Goal: Task Accomplishment & Management: Manage account settings

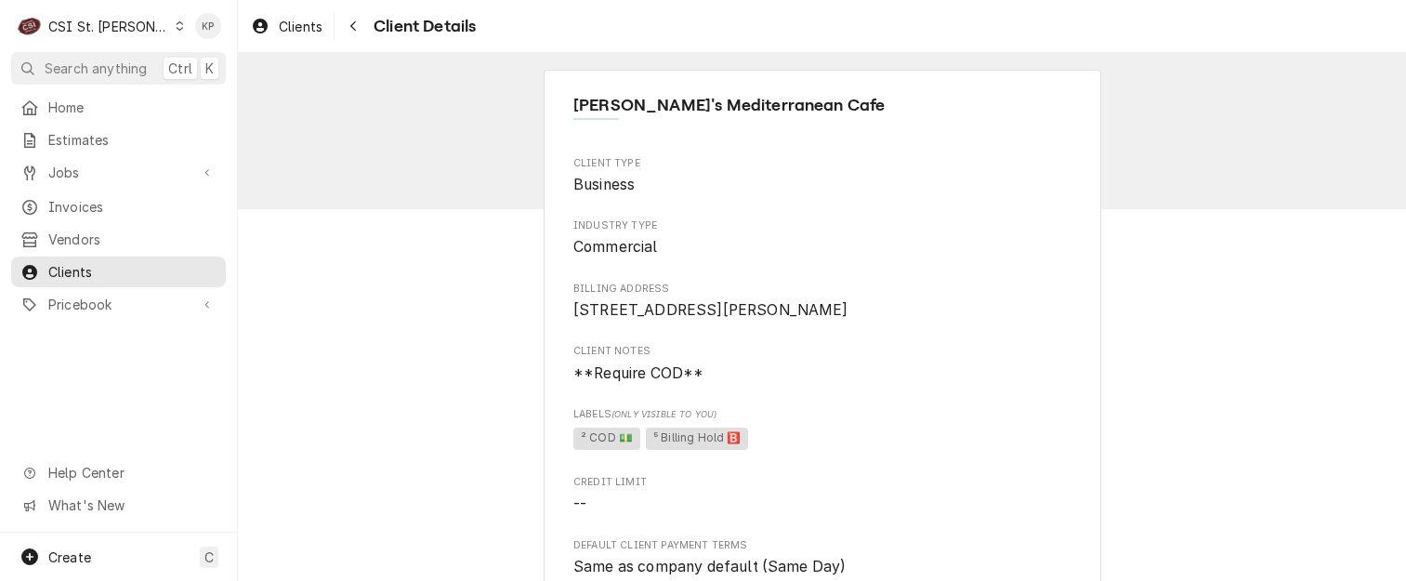
scroll to position [647, 0]
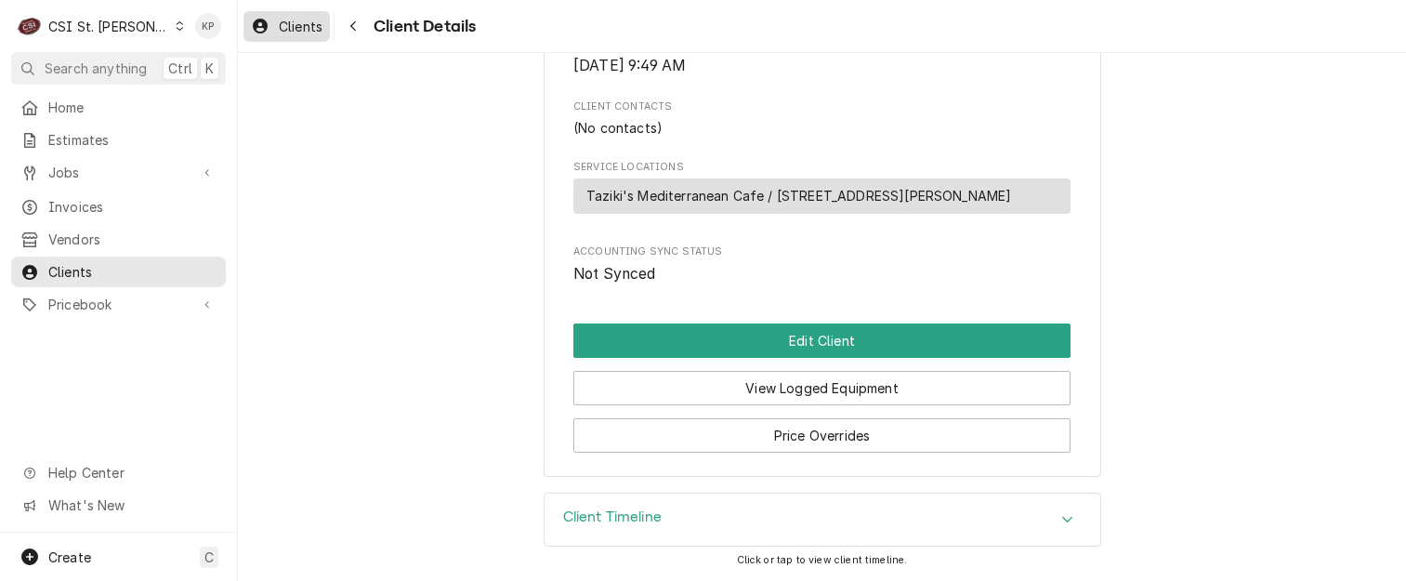
click at [277, 25] on div "Clients" at bounding box center [286, 26] width 79 height 23
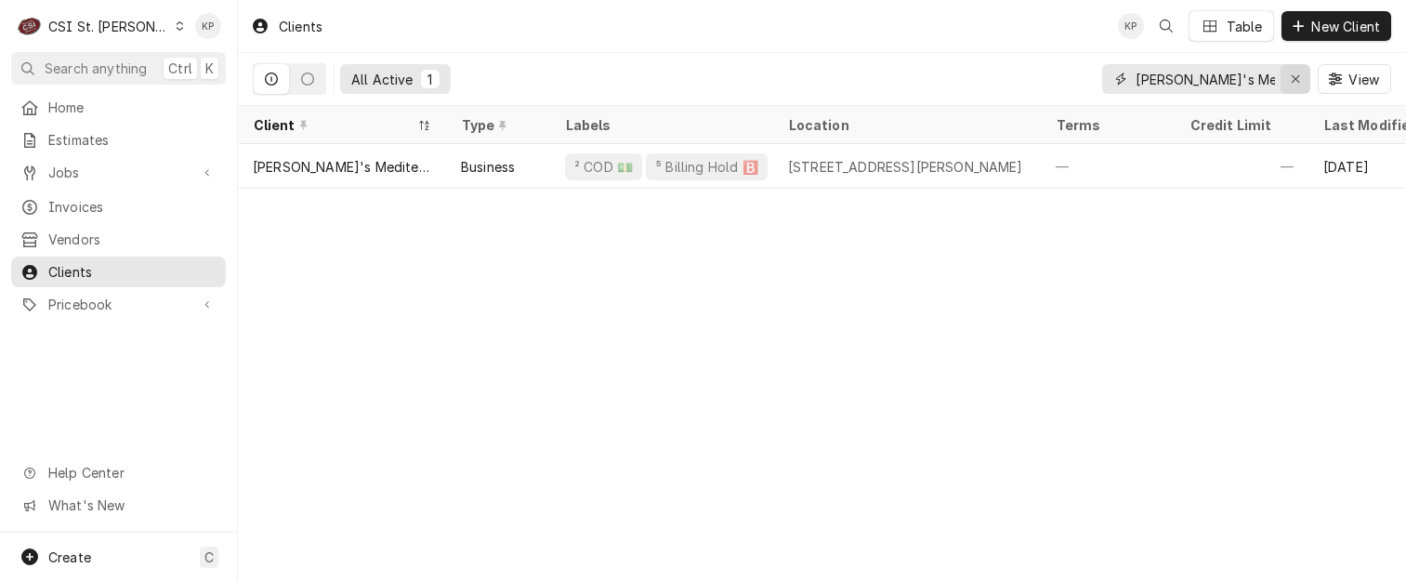
click at [1295, 76] on icon "Erase input" at bounding box center [1295, 78] width 10 height 13
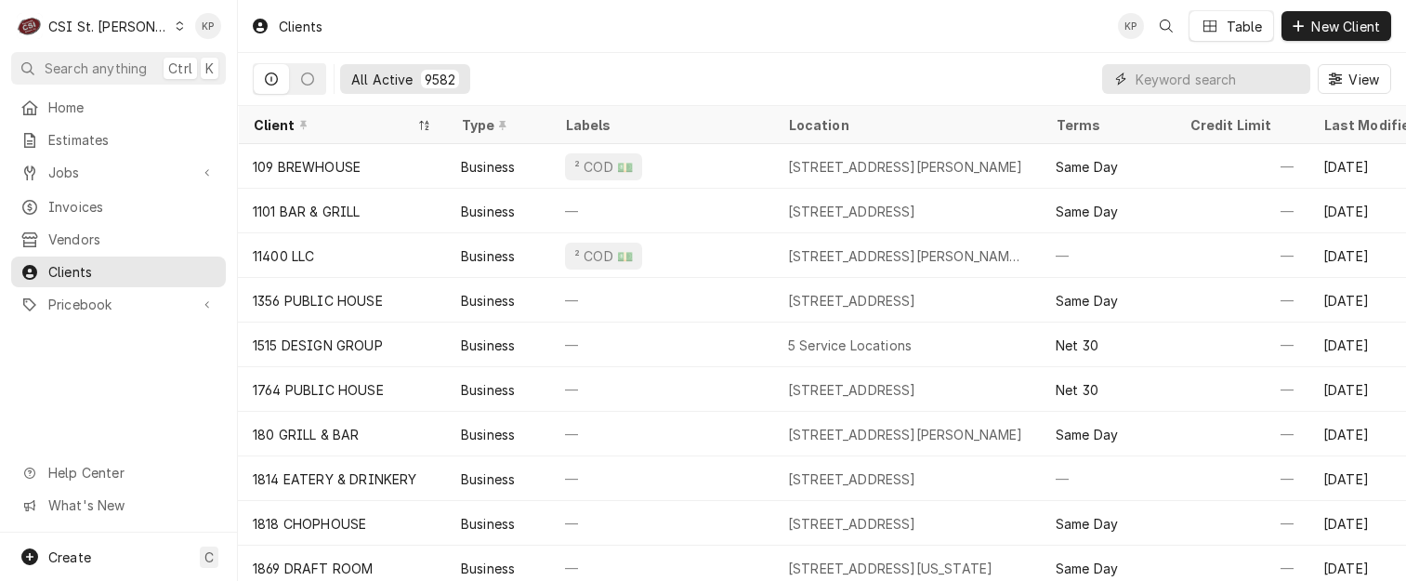
click at [1204, 75] on input "Dynamic Content Wrapper" at bounding box center [1217, 79] width 165 height 30
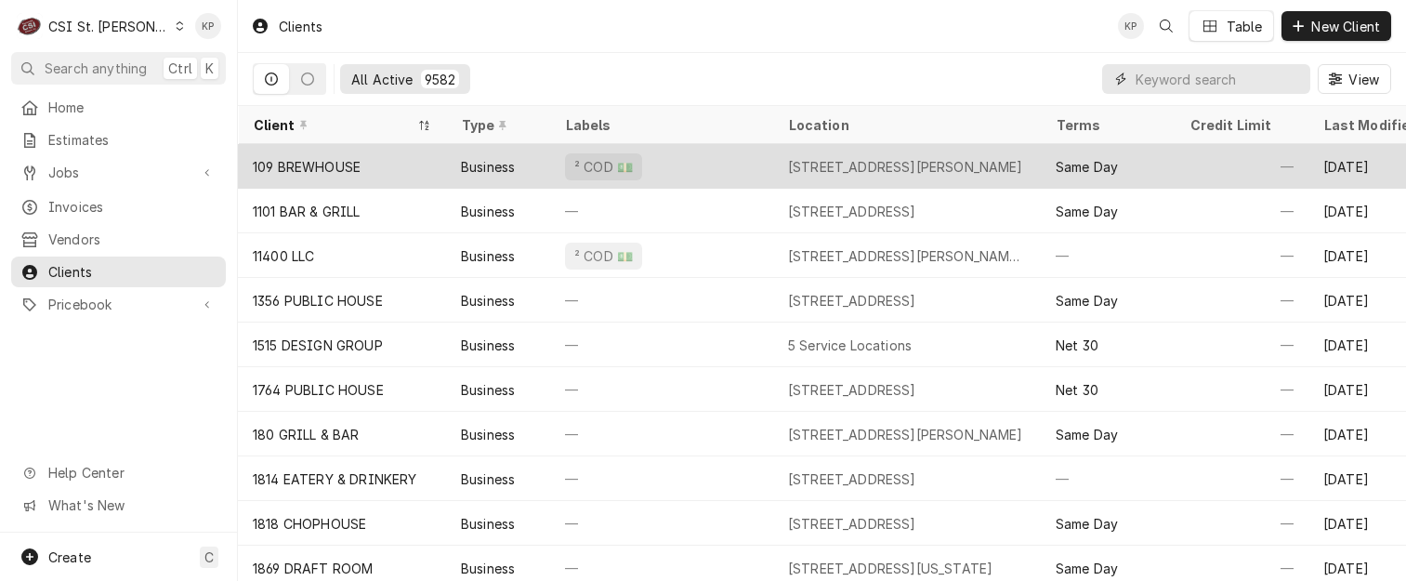
paste input "Evelyn's House / BJC Hospice"
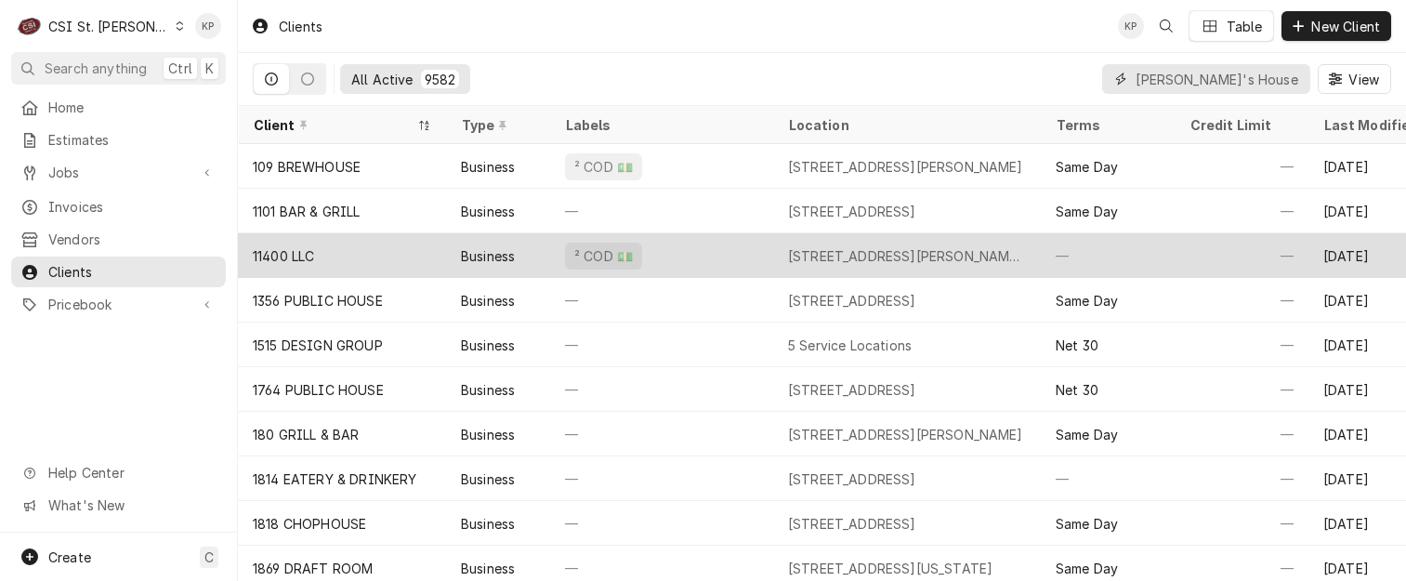
scroll to position [0, 52]
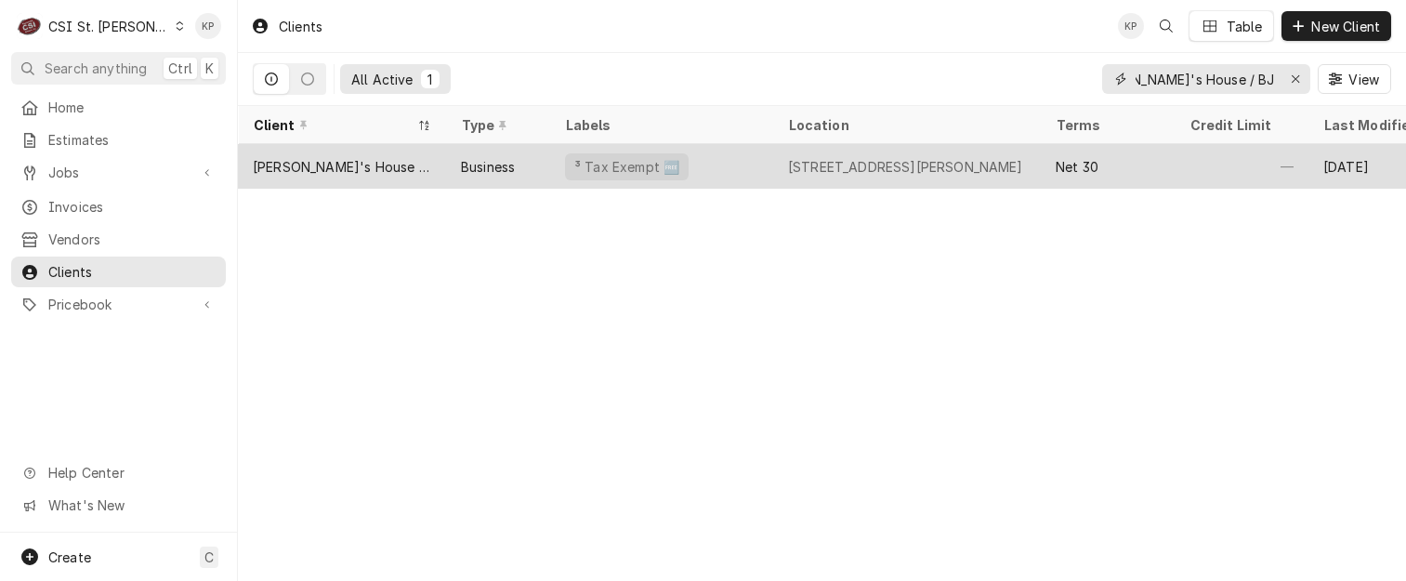
type input "Evelyn's House / BJC Hospice"
click at [347, 161] on div "Evelyn's House / BJC Hospice" at bounding box center [342, 167] width 178 height 20
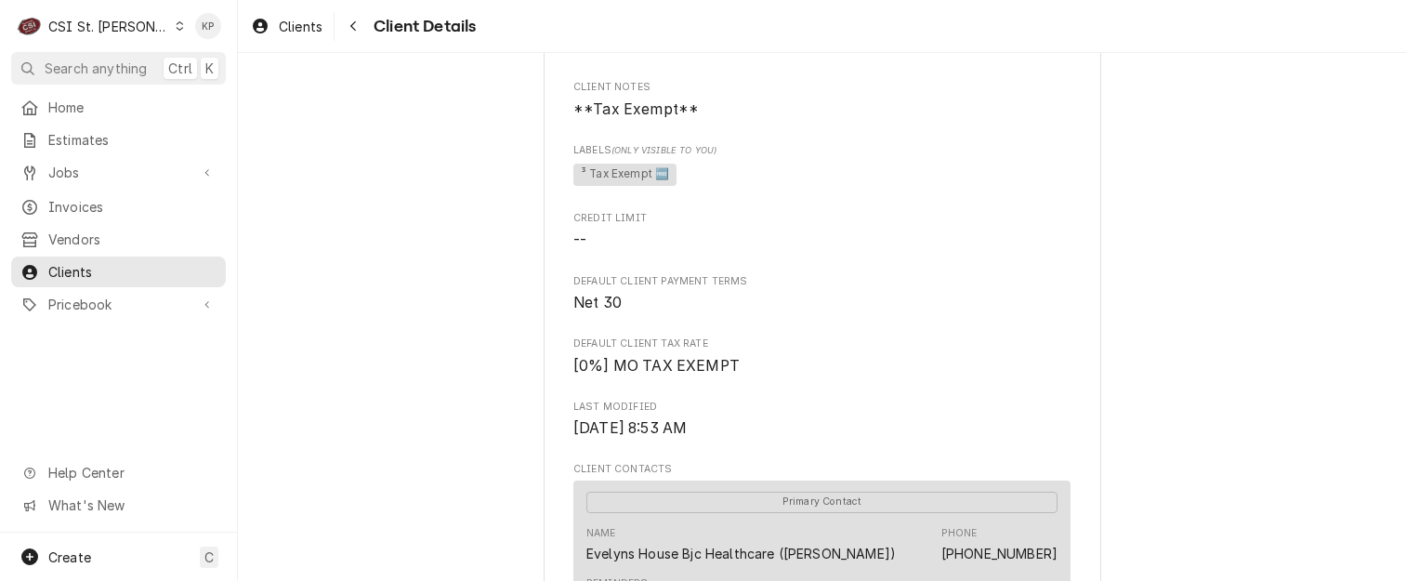
scroll to position [557, 0]
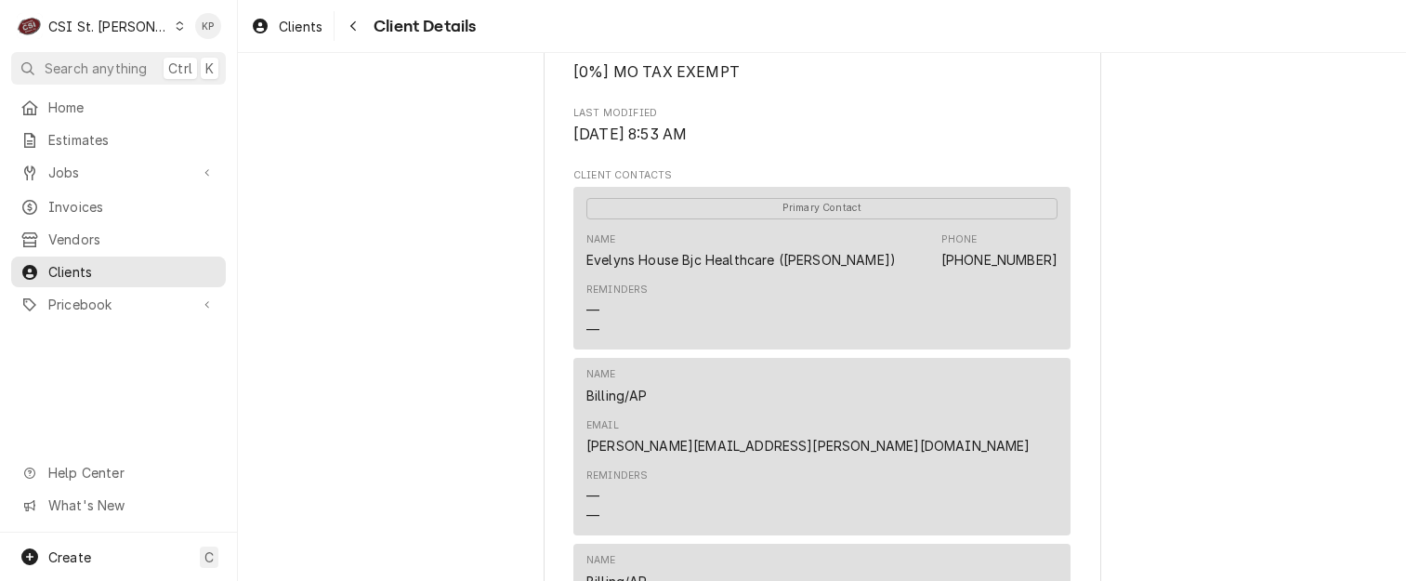
click at [915, 438] on link "[PERSON_NAME][EMAIL_ADDRESS][PERSON_NAME][DOMAIN_NAME]" at bounding box center [808, 446] width 444 height 16
click at [898, 438] on link "[PERSON_NAME][EMAIL_ADDRESS][PERSON_NAME][DOMAIN_NAME]" at bounding box center [808, 446] width 444 height 16
click at [890, 438] on link "[PERSON_NAME][EMAIL_ADDRESS][PERSON_NAME][DOMAIN_NAME]" at bounding box center [808, 446] width 444 height 16
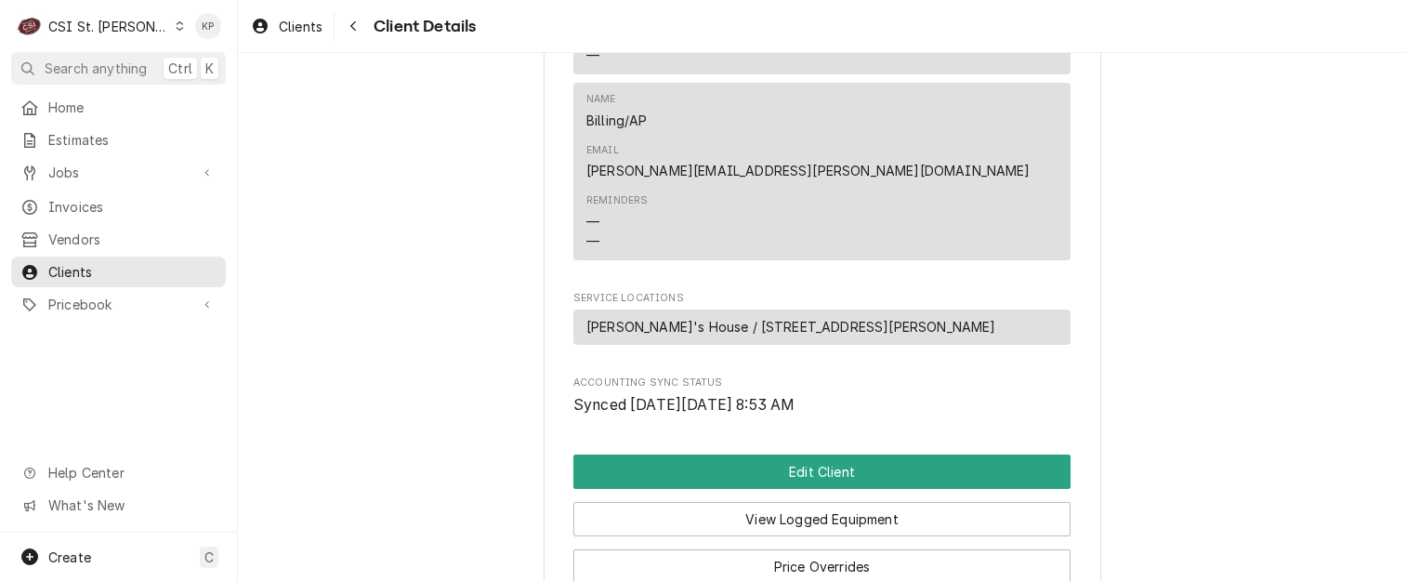
scroll to position [1205, 0]
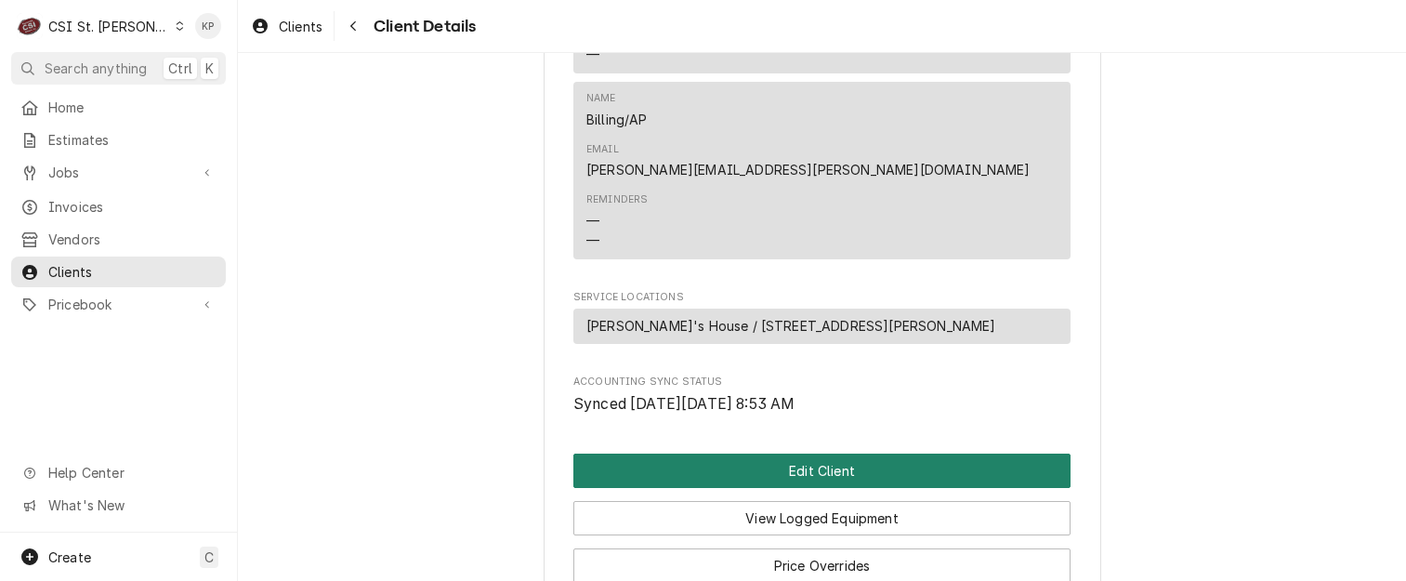
click at [831, 453] on button "Edit Client" at bounding box center [821, 470] width 497 height 34
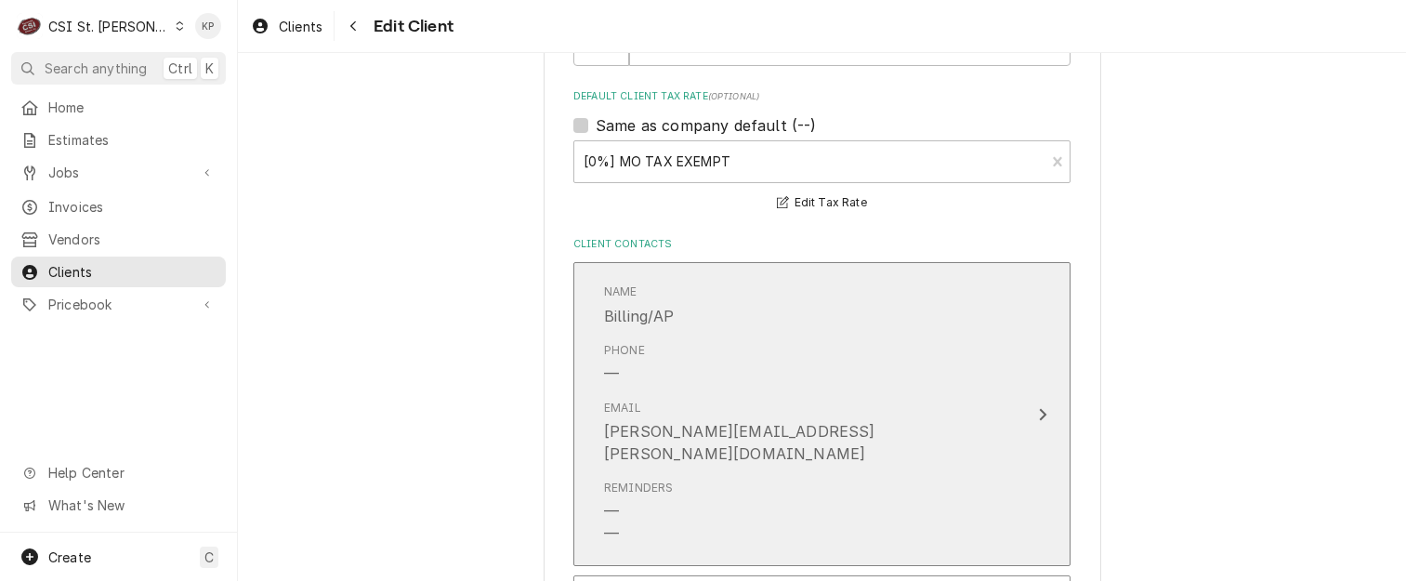
scroll to position [1301, 0]
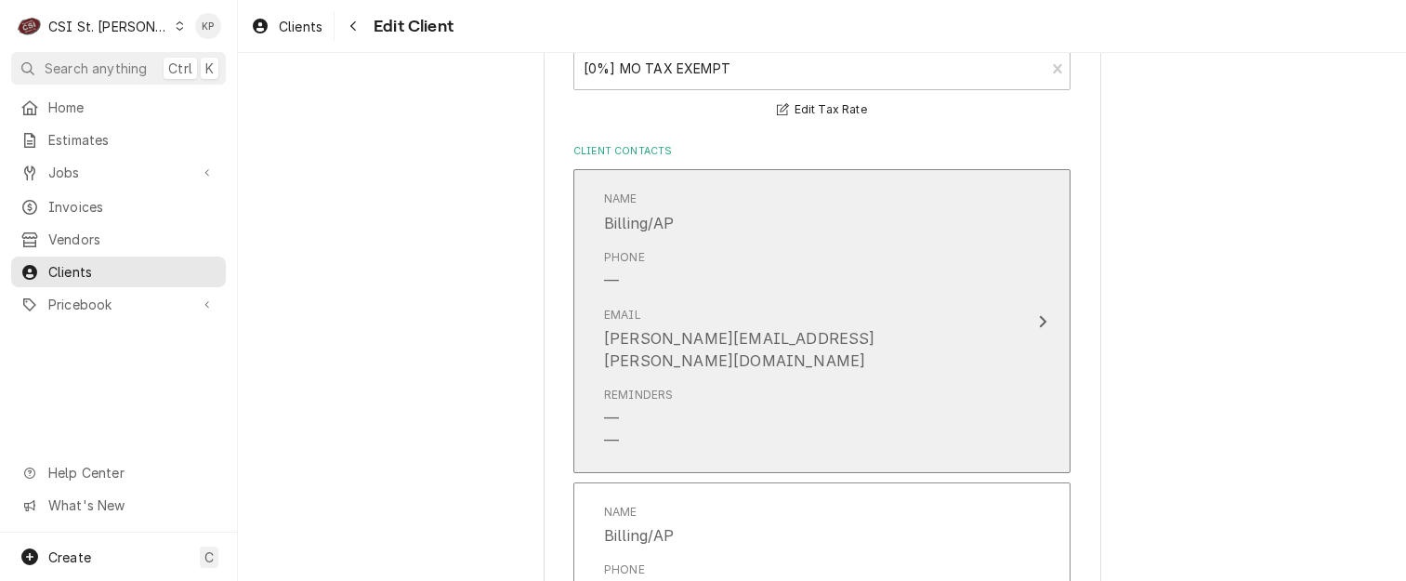
click at [870, 330] on div "Email natalie.mansouri@bjc.org" at bounding box center [802, 339] width 397 height 80
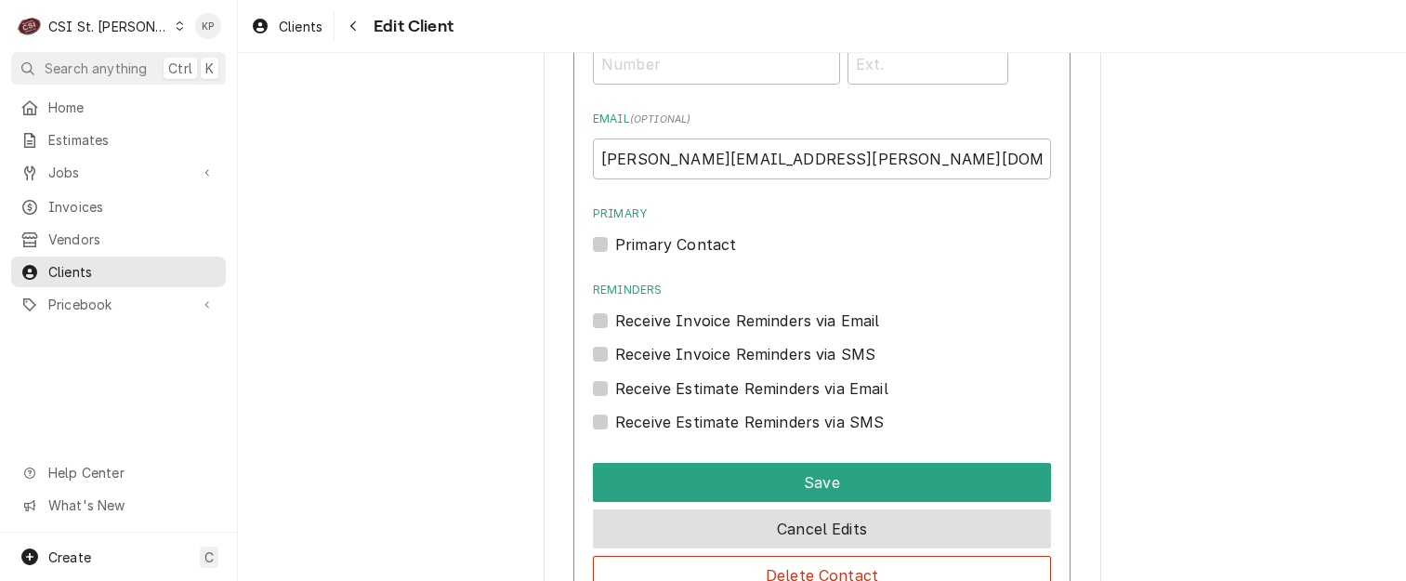
scroll to position [1579, 0]
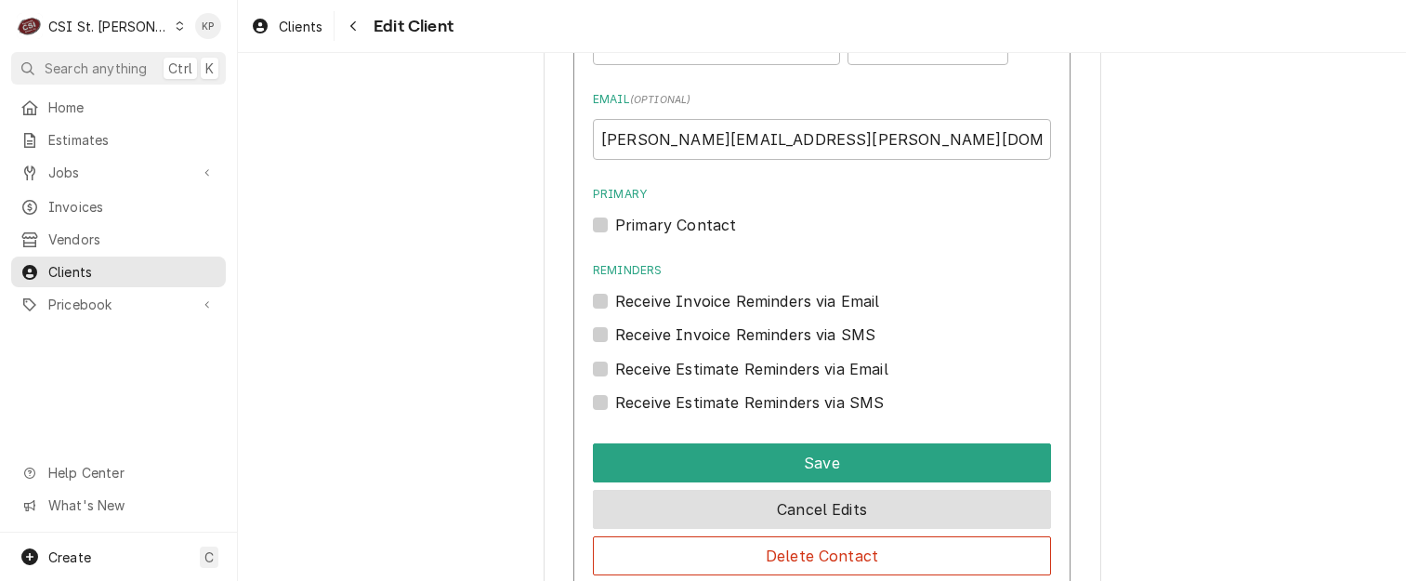
click at [791, 512] on button "Cancel Edits" at bounding box center [822, 509] width 458 height 39
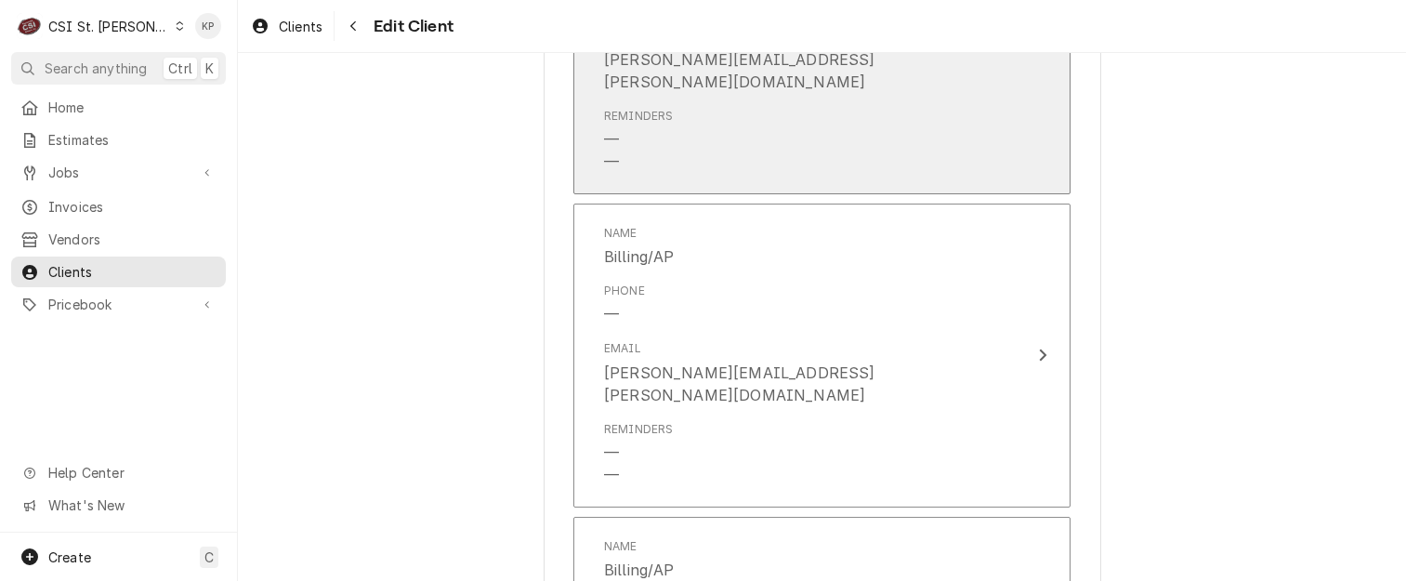
click at [814, 107] on div "Reminders — —" at bounding box center [802, 140] width 397 height 80
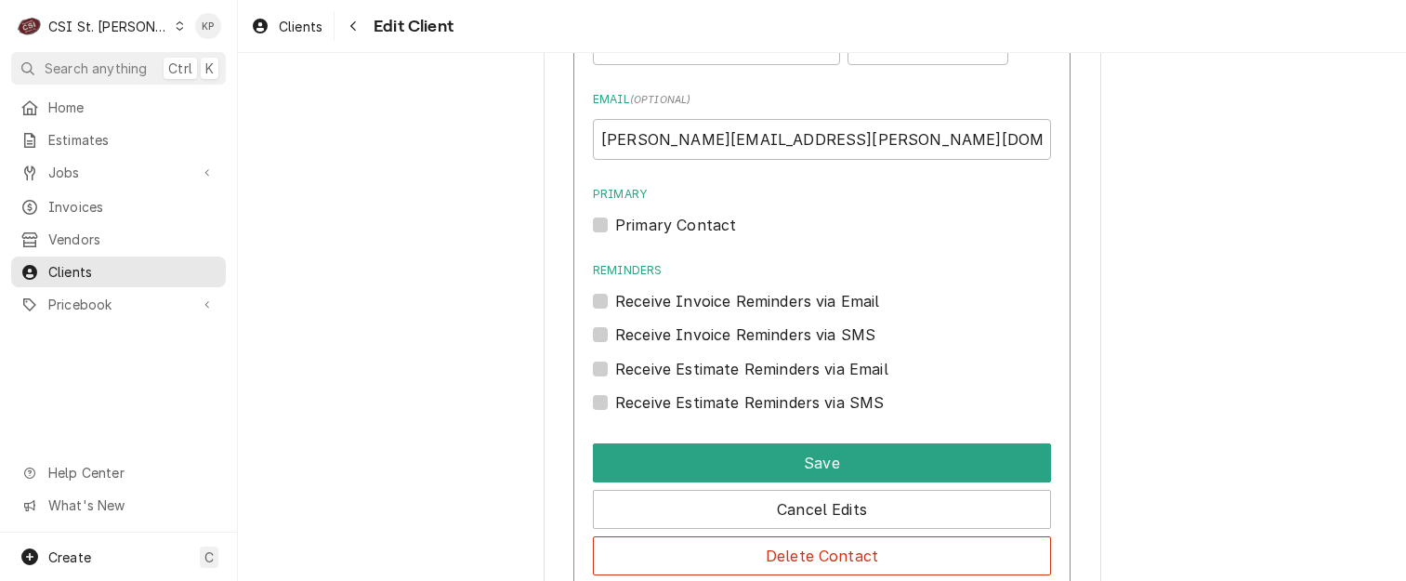
scroll to position [1993, 0]
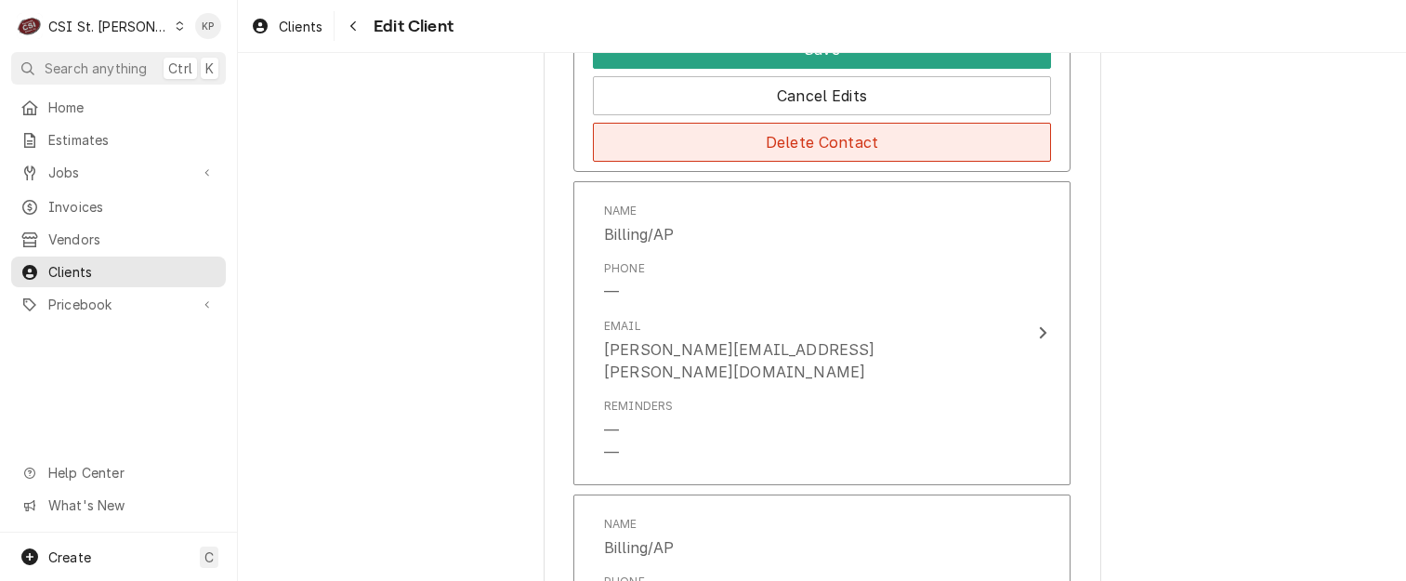
click at [799, 147] on button "Delete Contact" at bounding box center [822, 142] width 458 height 39
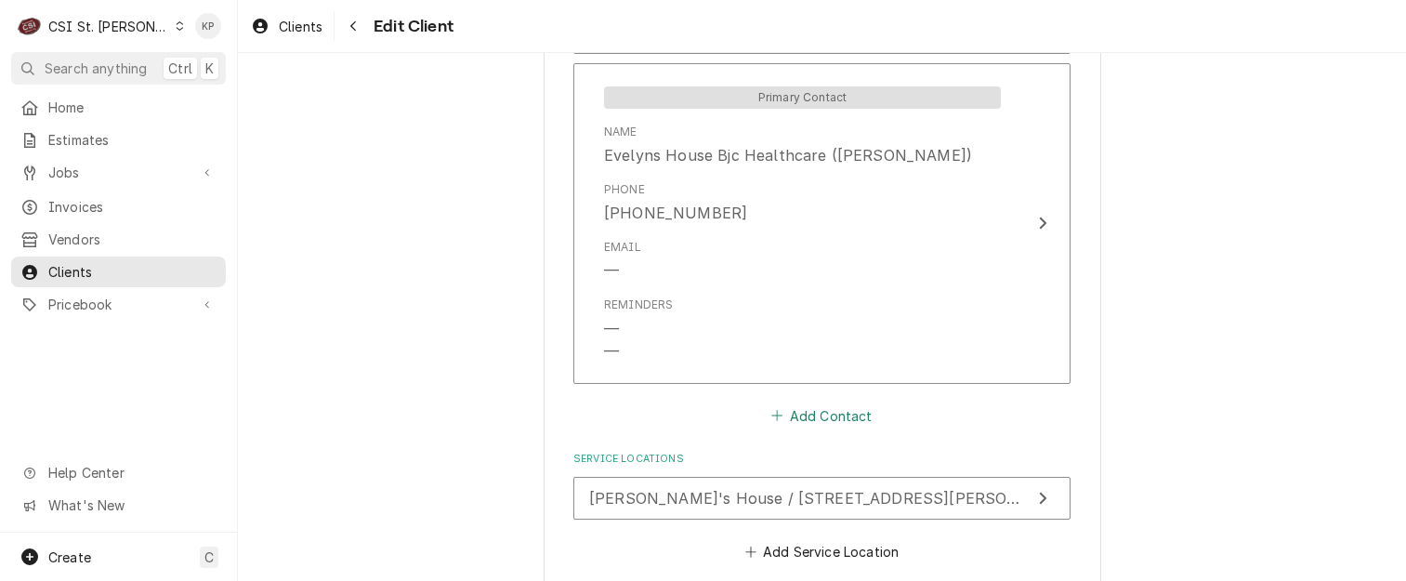
scroll to position [2086, 0]
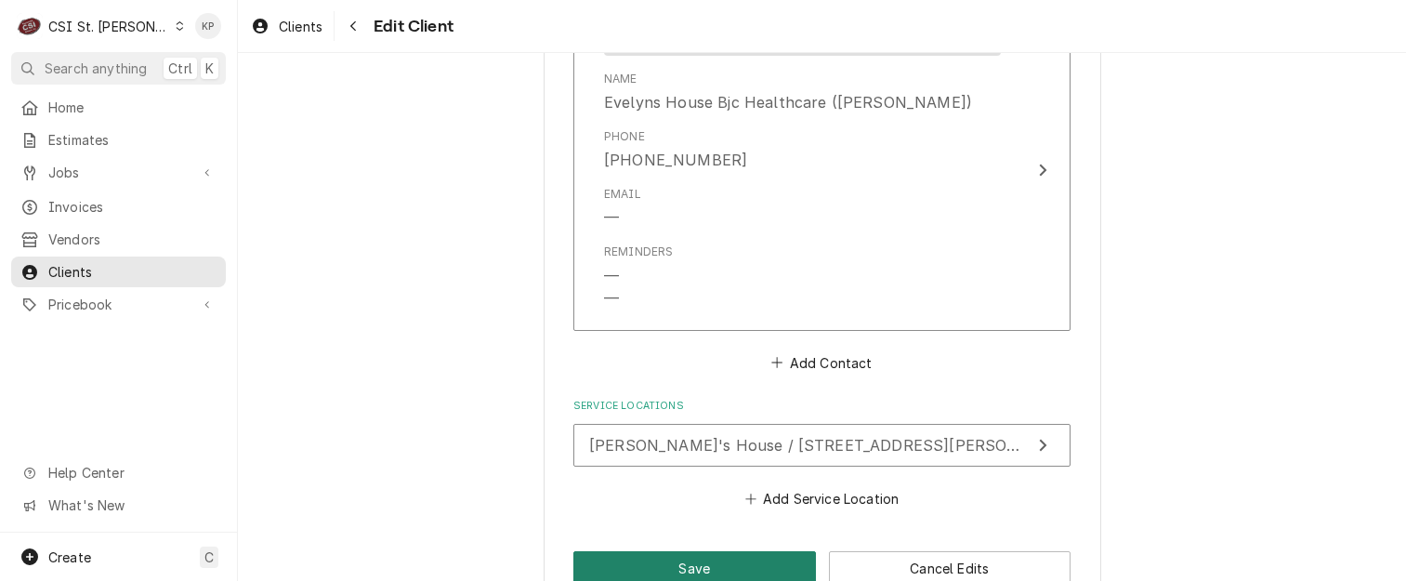
click at [740, 551] on button "Save" at bounding box center [694, 568] width 242 height 34
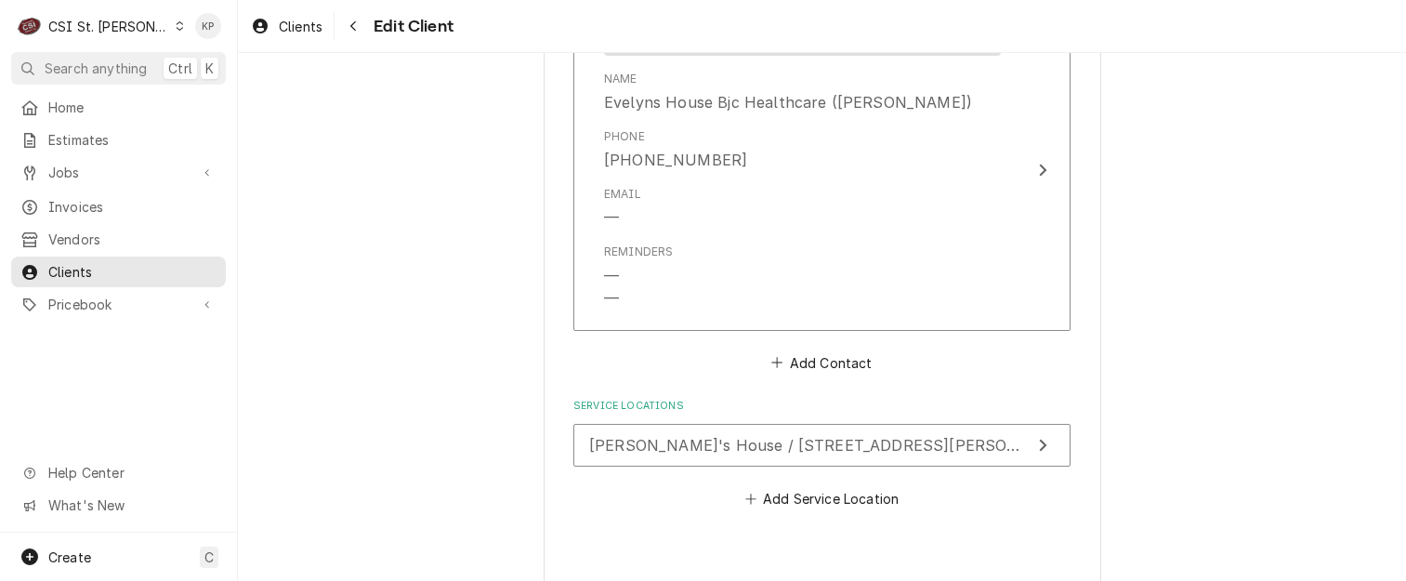
type textarea "x"
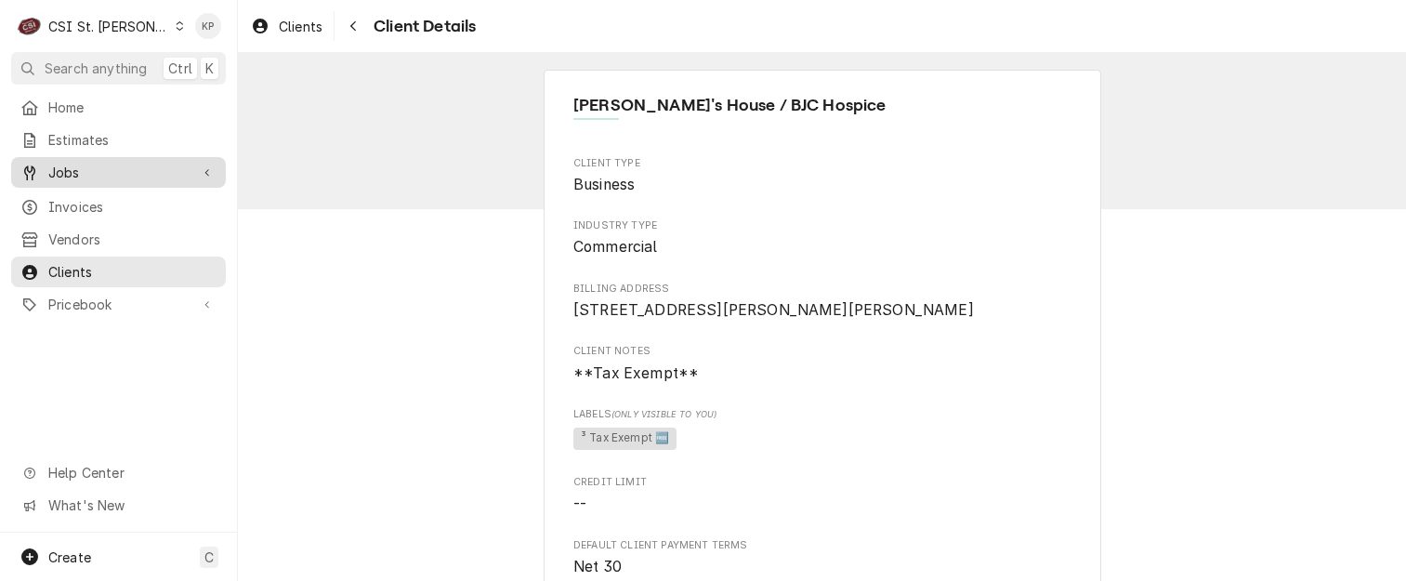
click at [77, 168] on span "Jobs" at bounding box center [118, 173] width 140 height 20
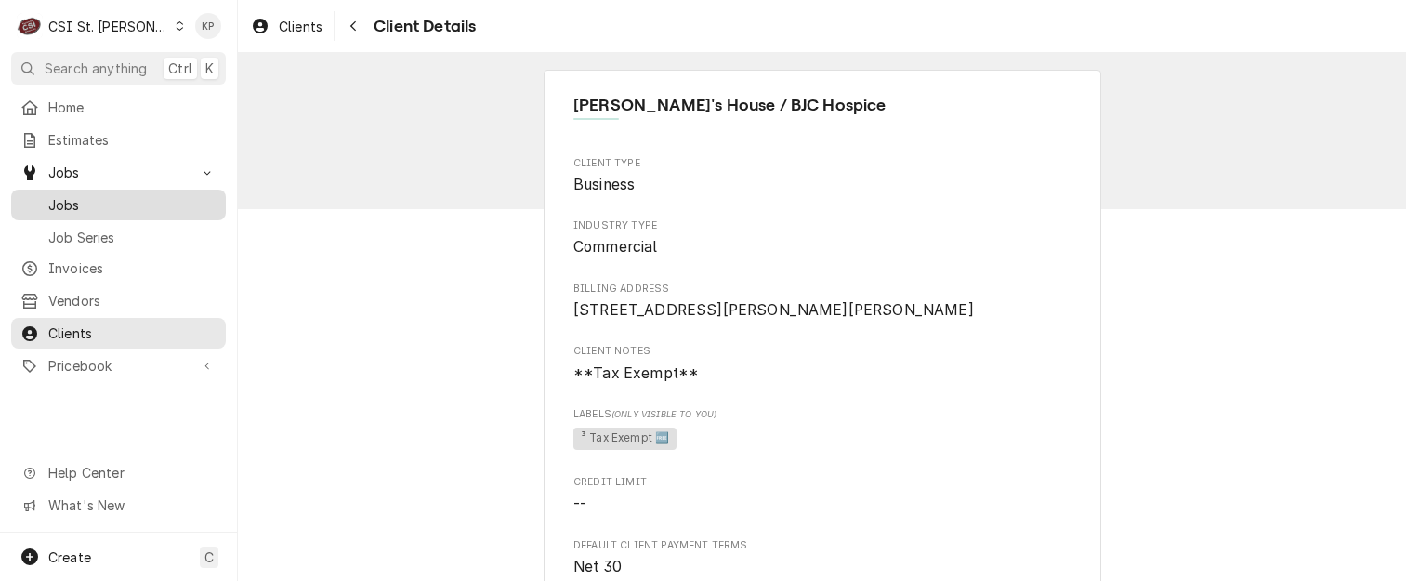
click at [68, 198] on span "Jobs" at bounding box center [132, 205] width 168 height 20
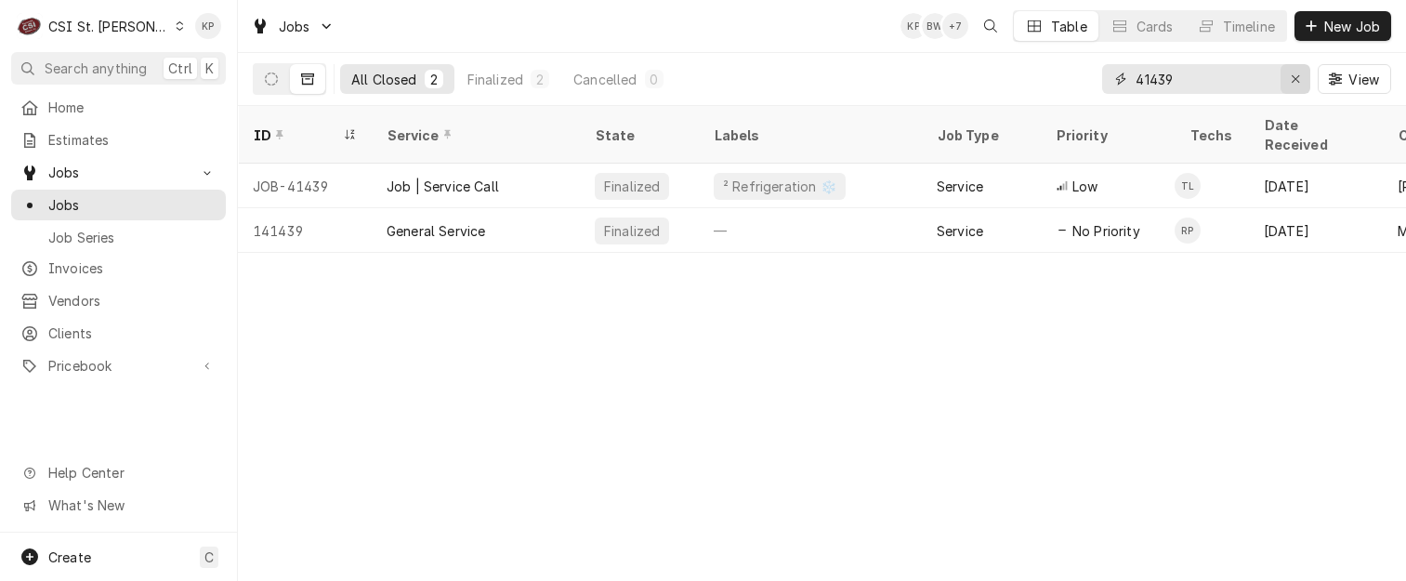
click at [1296, 78] on icon "Erase input" at bounding box center [1295, 78] width 10 height 13
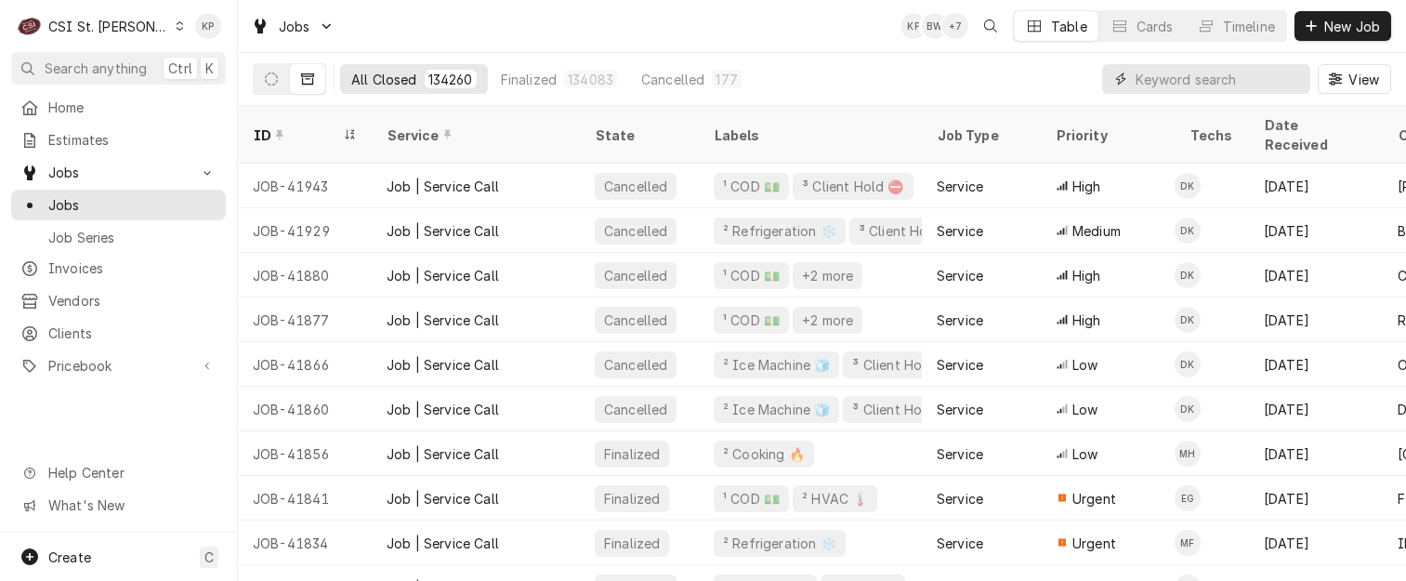
click at [1258, 78] on input "Dynamic Content Wrapper" at bounding box center [1217, 79] width 165 height 30
click at [80, 324] on span "Clients" at bounding box center [132, 333] width 168 height 20
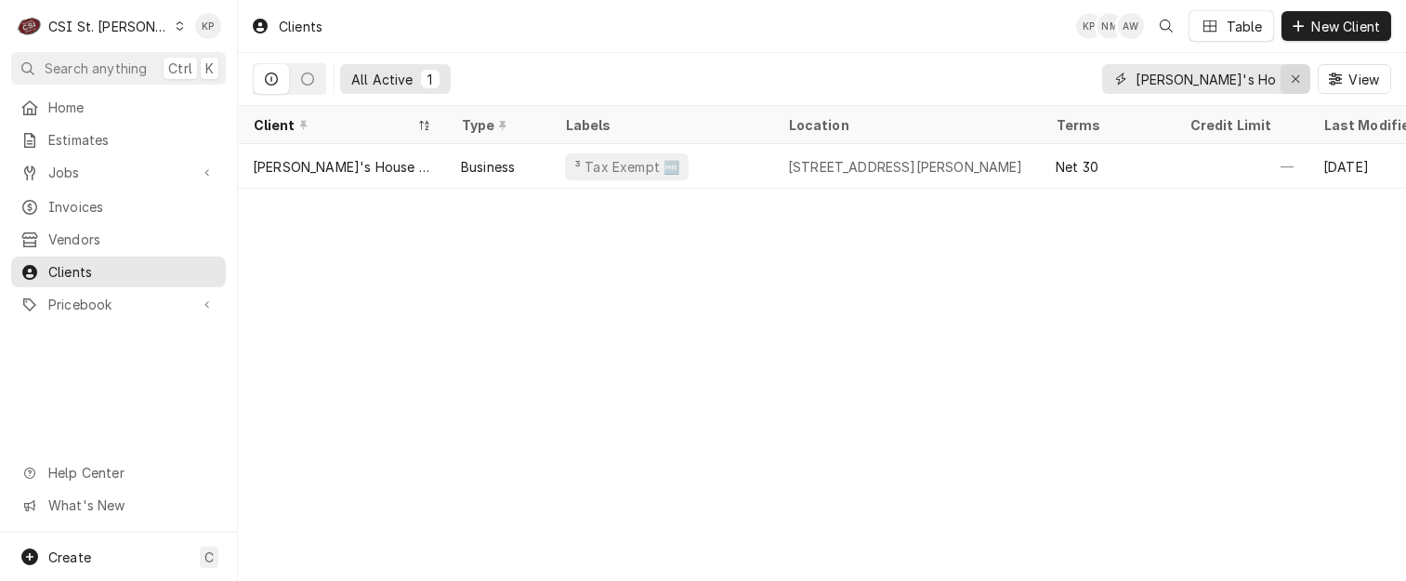
click at [1292, 78] on icon "Erase input" at bounding box center [1295, 78] width 10 height 13
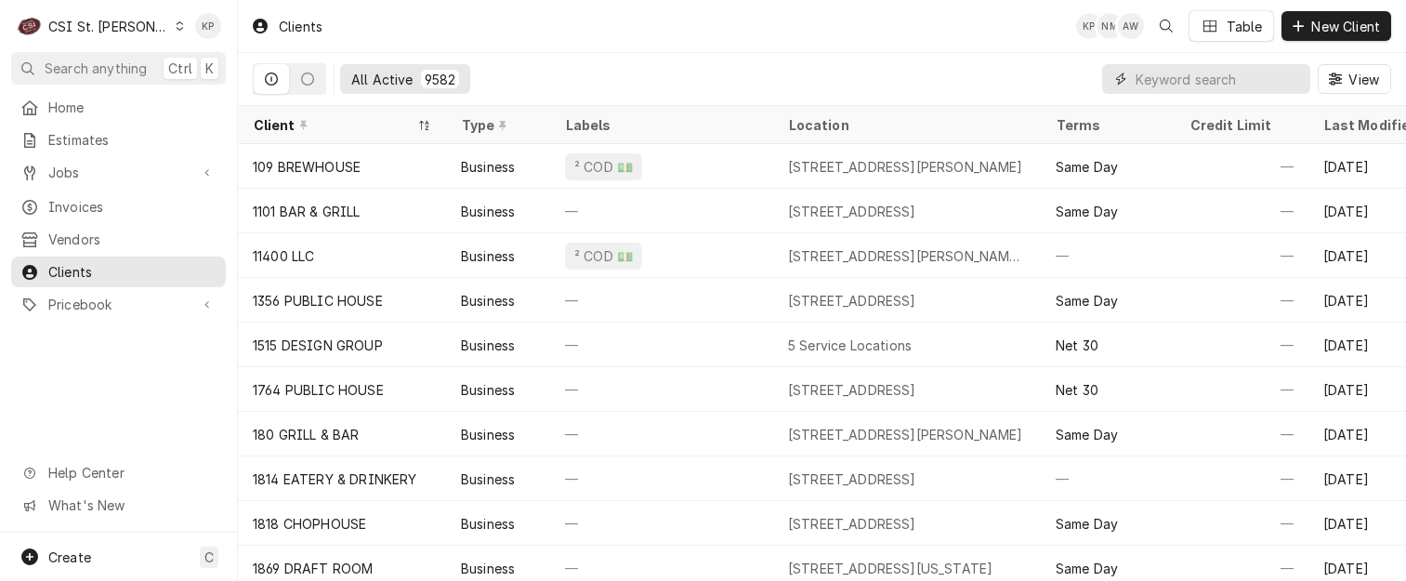
paste input "ESPINOS MEXICAN BAR & GRILL"
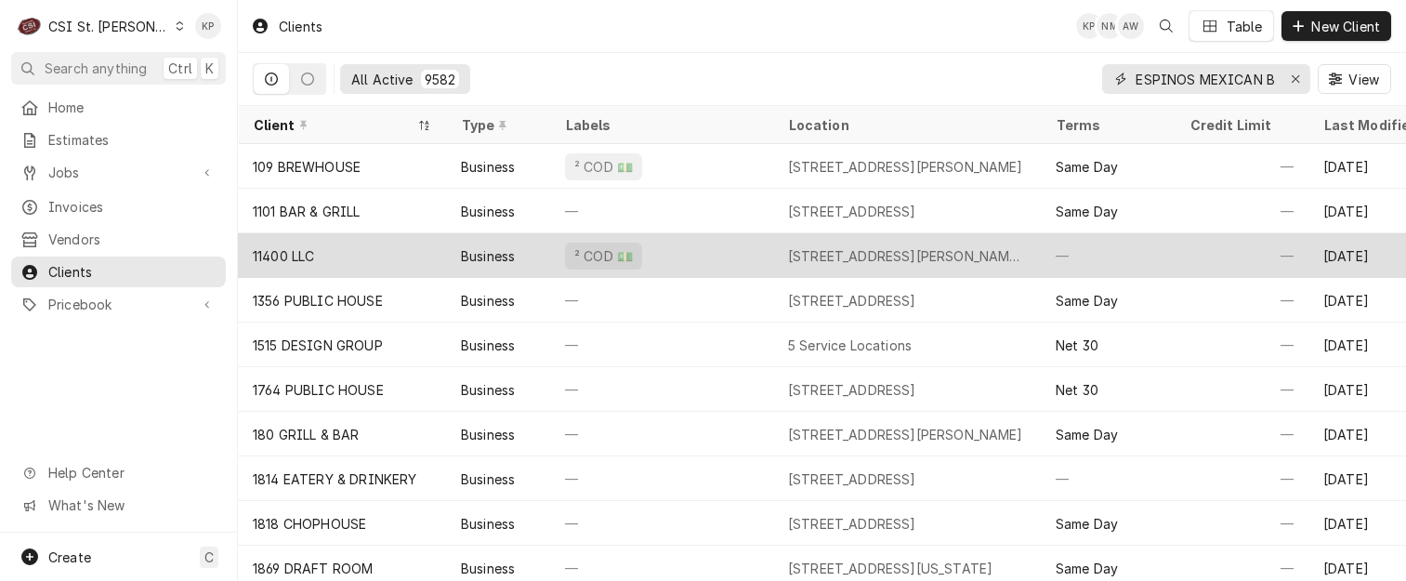
scroll to position [0, 73]
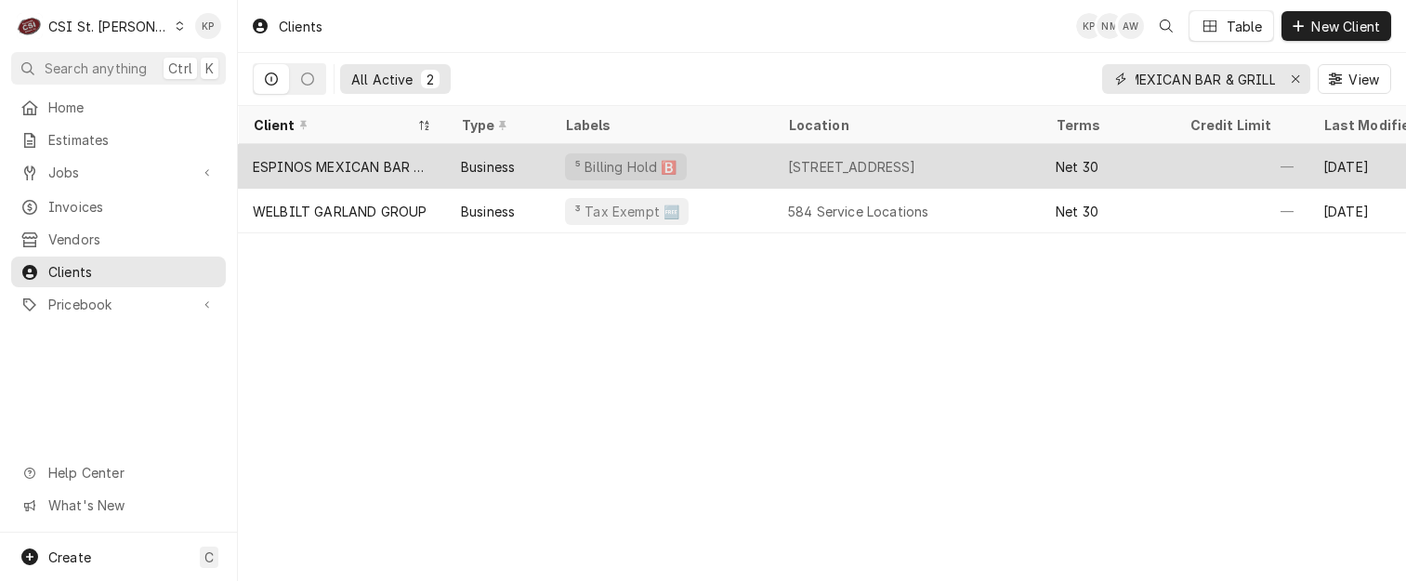
type input "ESPINOS MEXICAN BAR & GRILL"
click at [405, 157] on div "ESPINOS MEXICAN BAR & GRILL" at bounding box center [342, 167] width 178 height 20
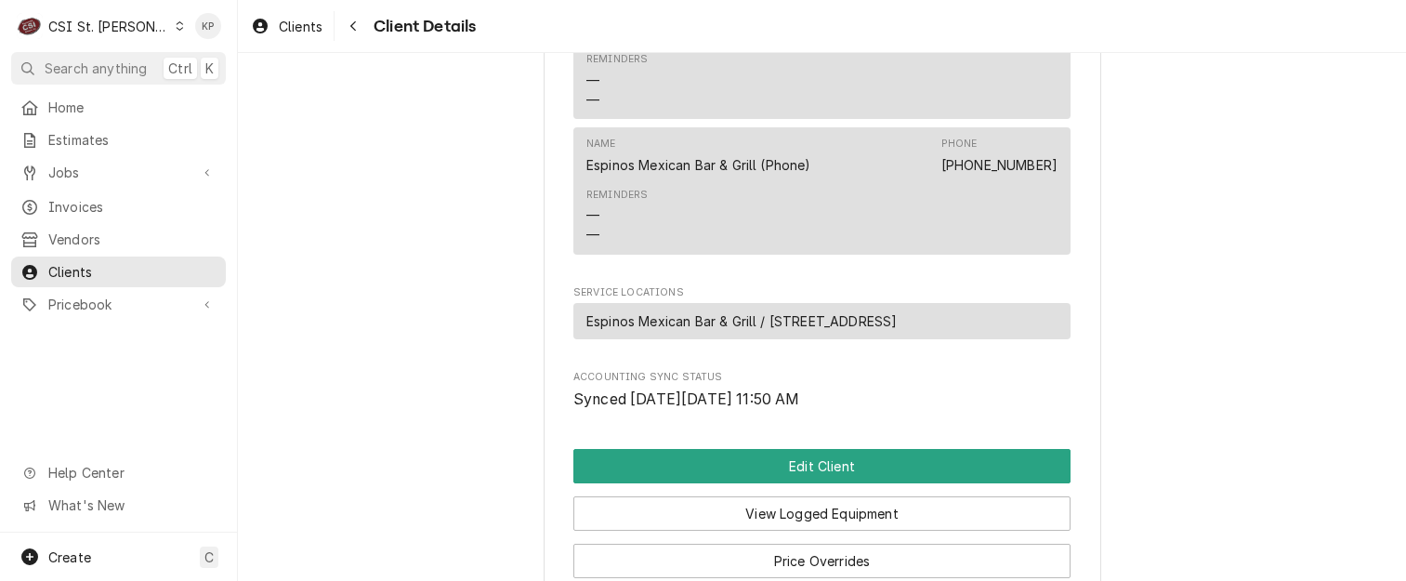
scroll to position [1203, 0]
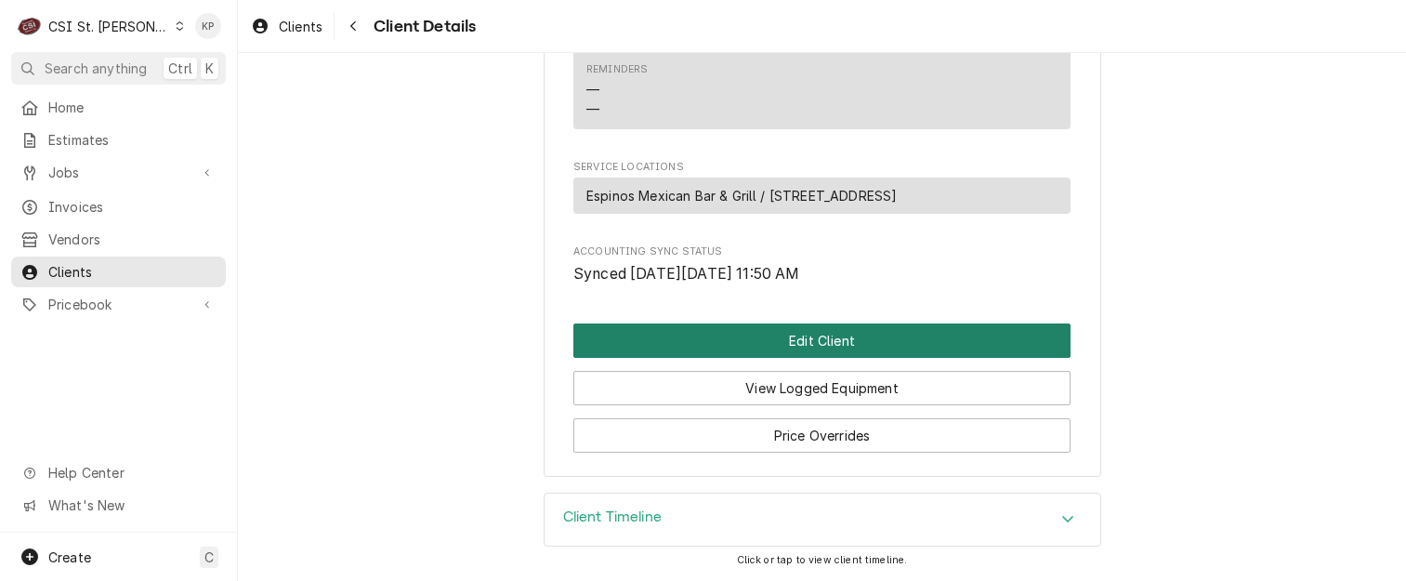
click at [800, 344] on button "Edit Client" at bounding box center [821, 340] width 497 height 34
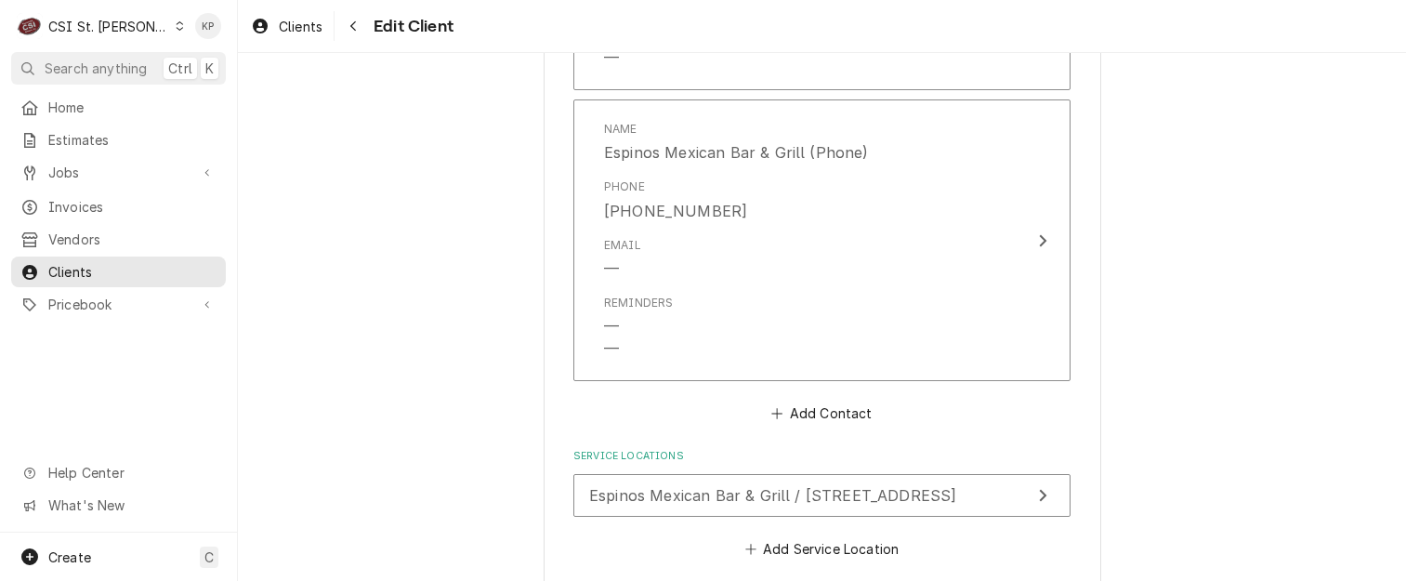
scroll to position [2298, 0]
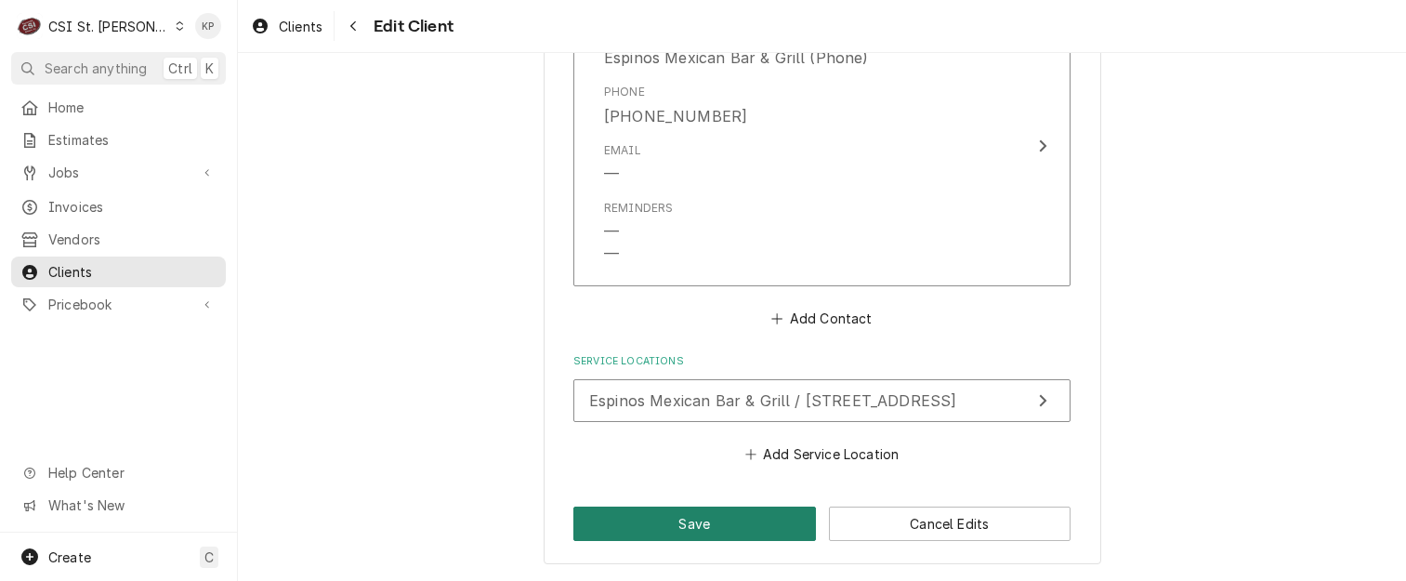
click at [744, 525] on button "Save" at bounding box center [694, 523] width 242 height 34
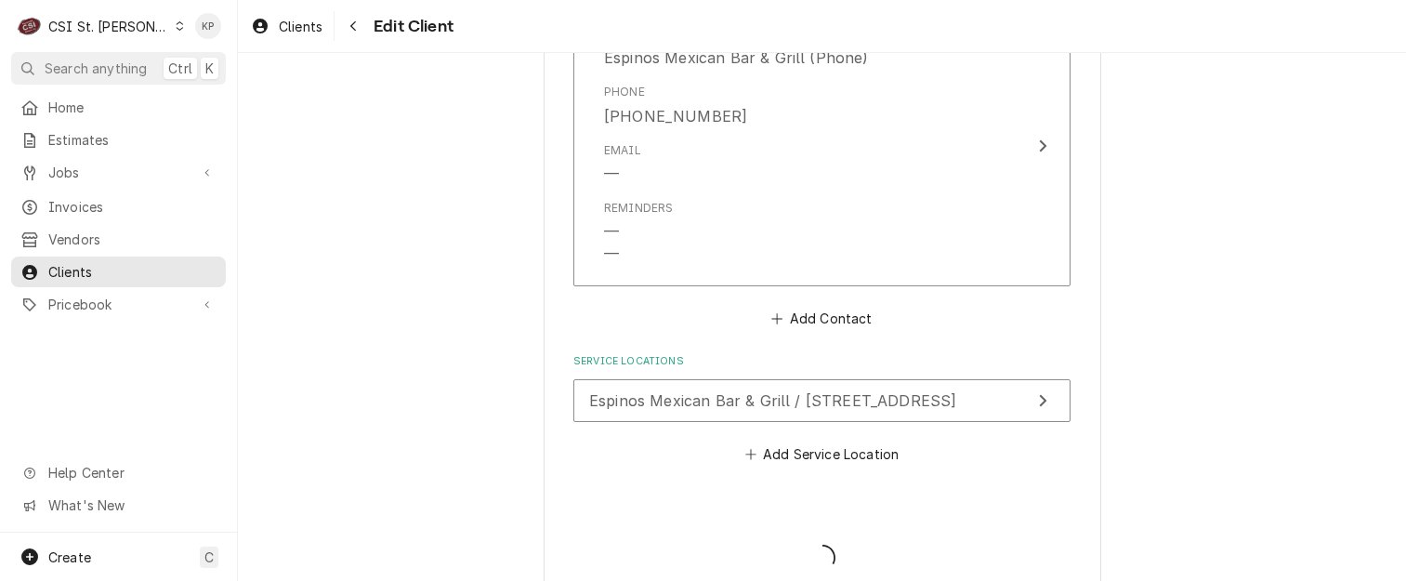
type textarea "x"
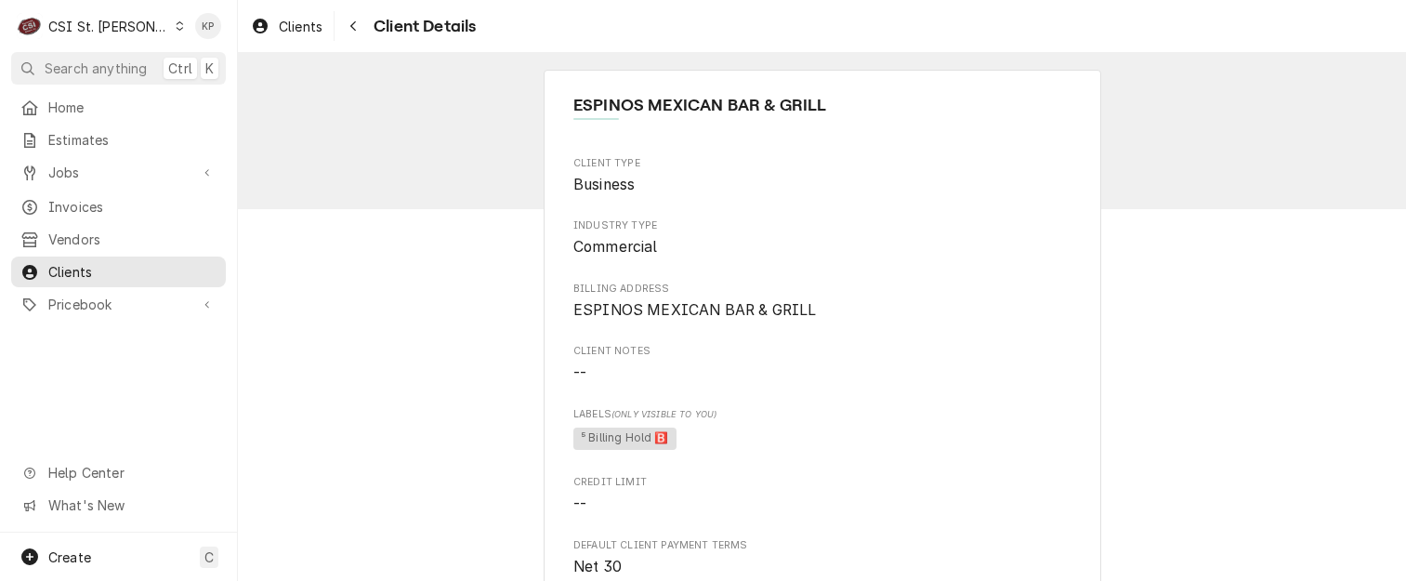
drag, startPoint x: 836, startPoint y: 377, endPoint x: 857, endPoint y: 362, distance: 25.3
click at [836, 377] on span "--" at bounding box center [821, 373] width 497 height 22
